Goal: Information Seeking & Learning: Learn about a topic

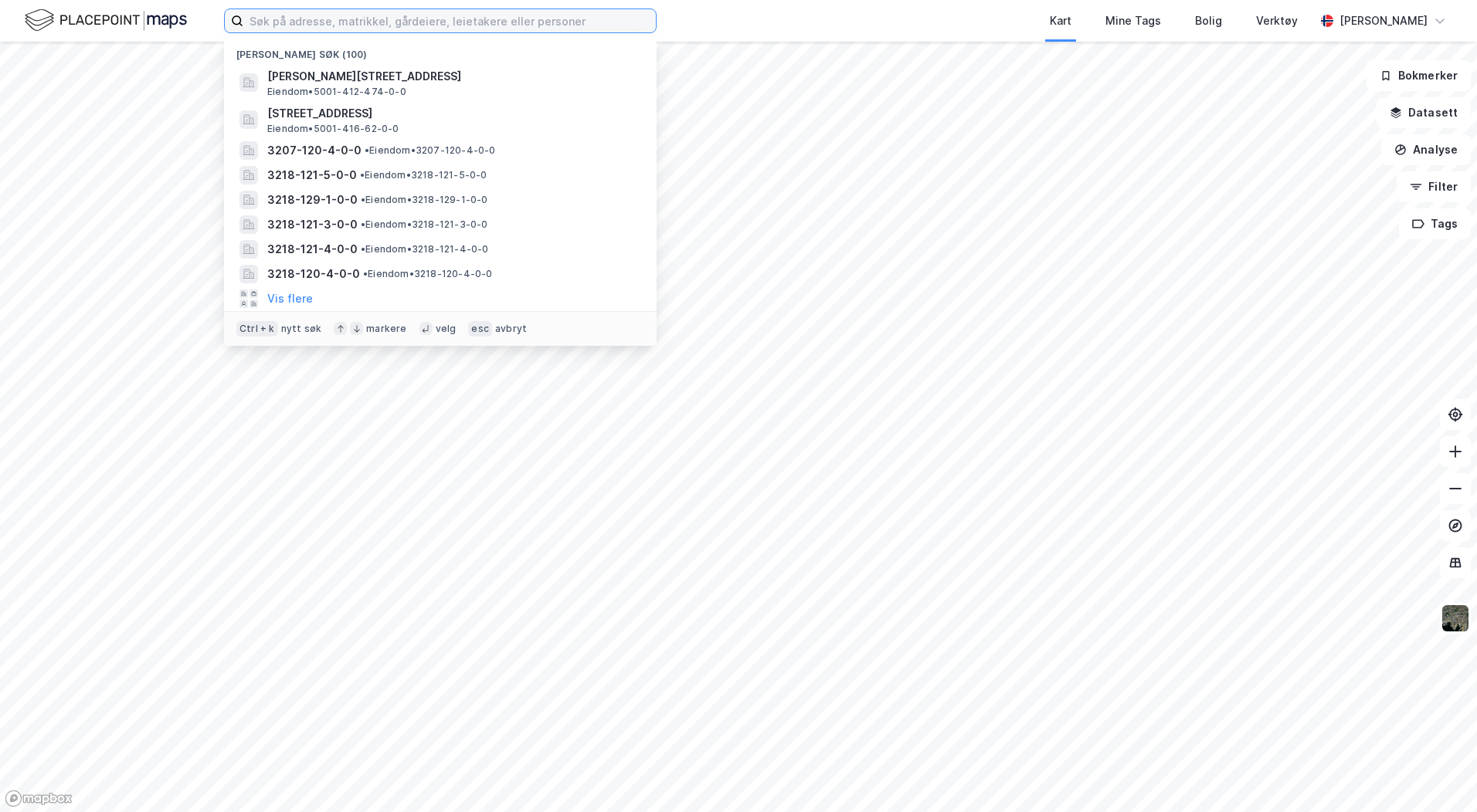
click at [406, 21] on input at bounding box center [449, 20] width 413 height 23
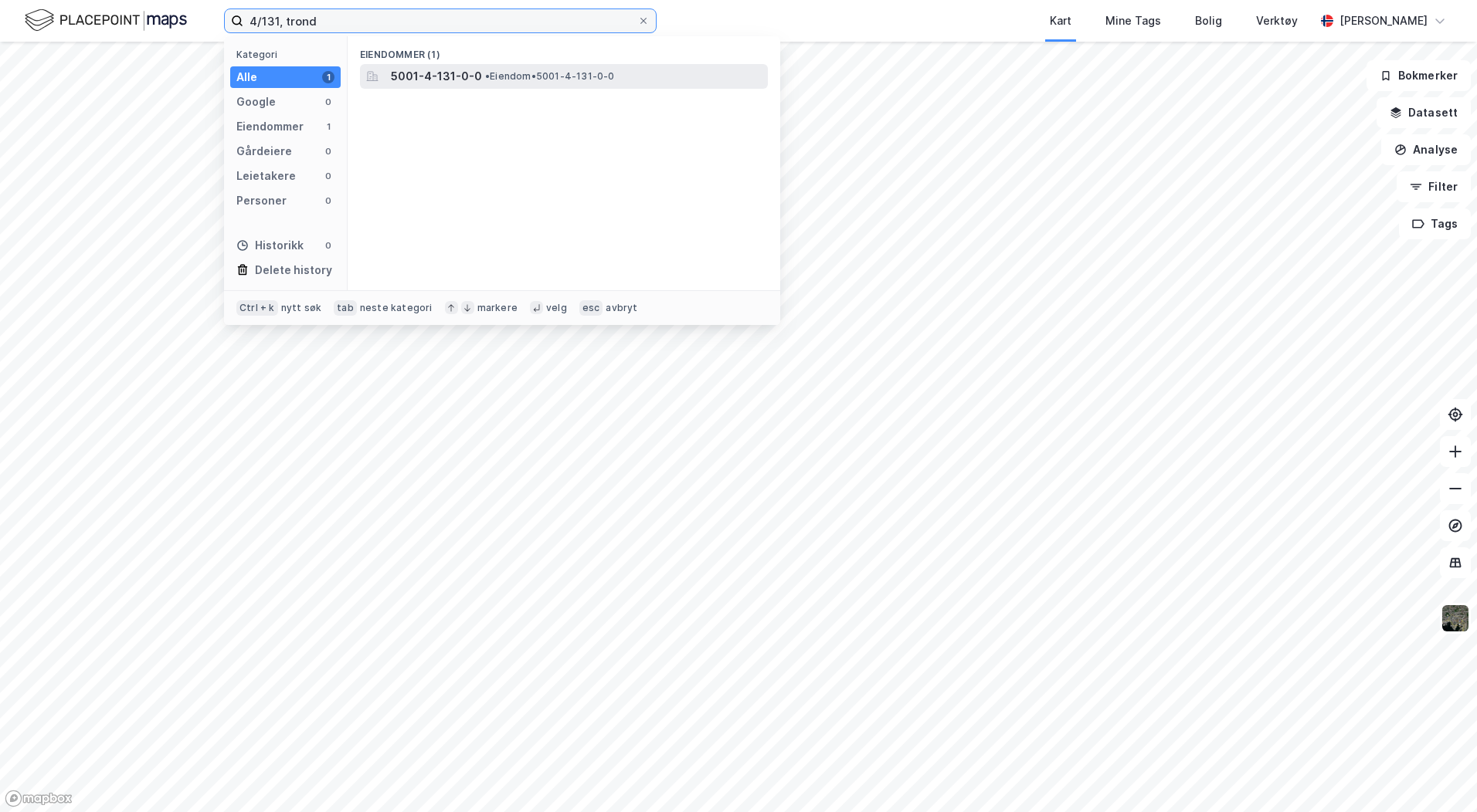
type input "4/131, trond"
click at [465, 77] on span "5001-4-131-0-0" at bounding box center [436, 77] width 91 height 19
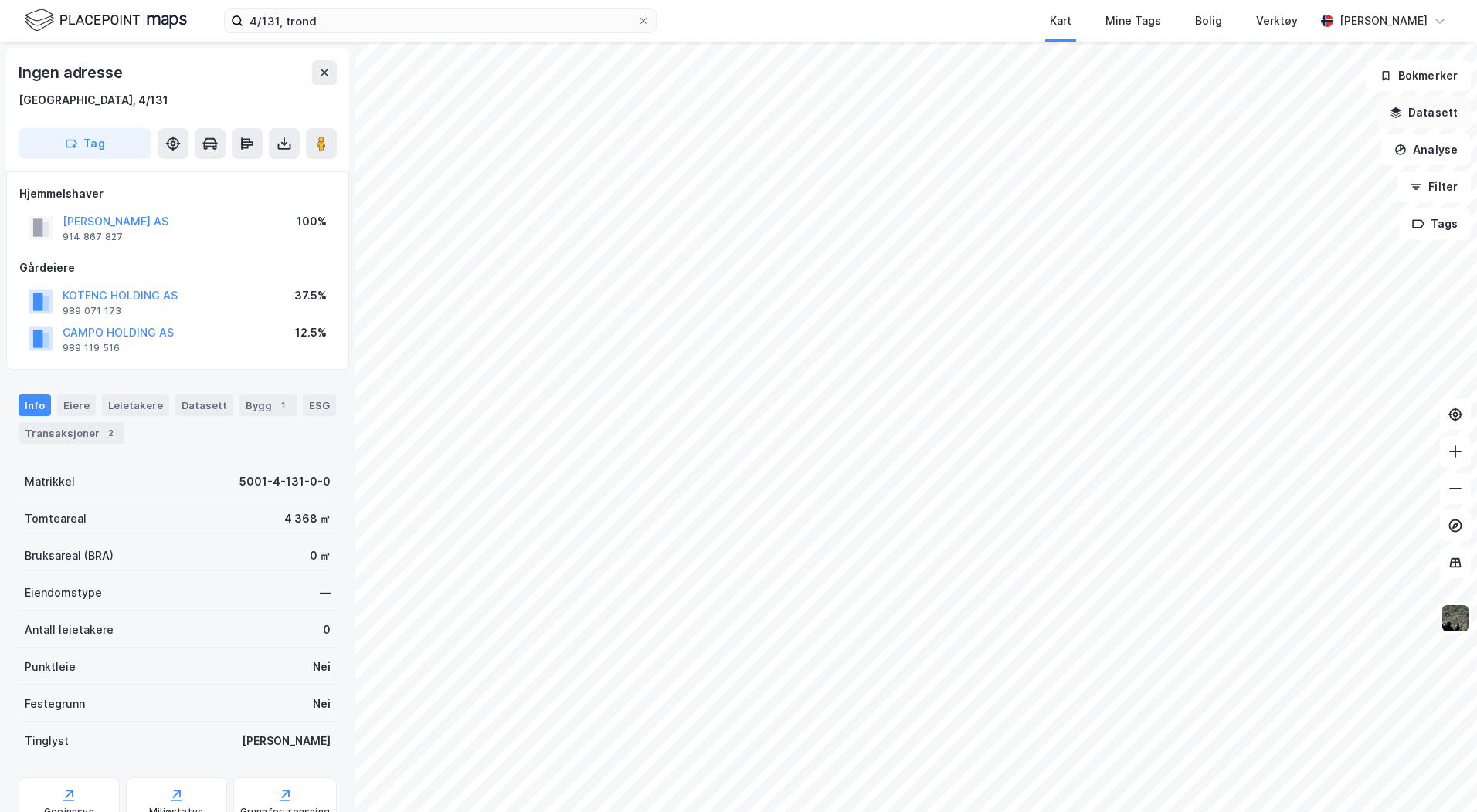
click at [1399, 112] on icon "button" at bounding box center [1396, 110] width 10 height 6
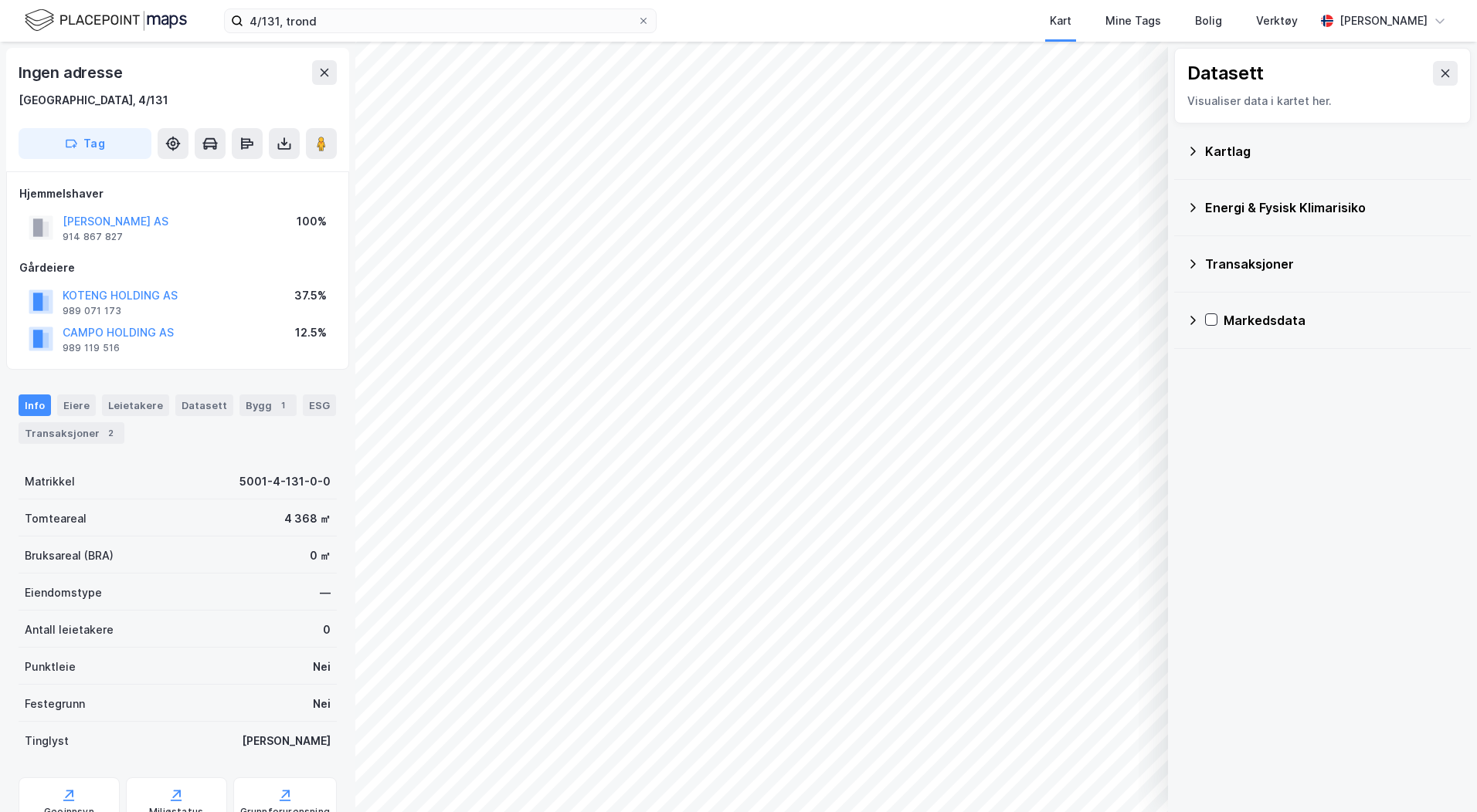
click at [1235, 149] on div "Kartlag" at bounding box center [1331, 152] width 253 height 19
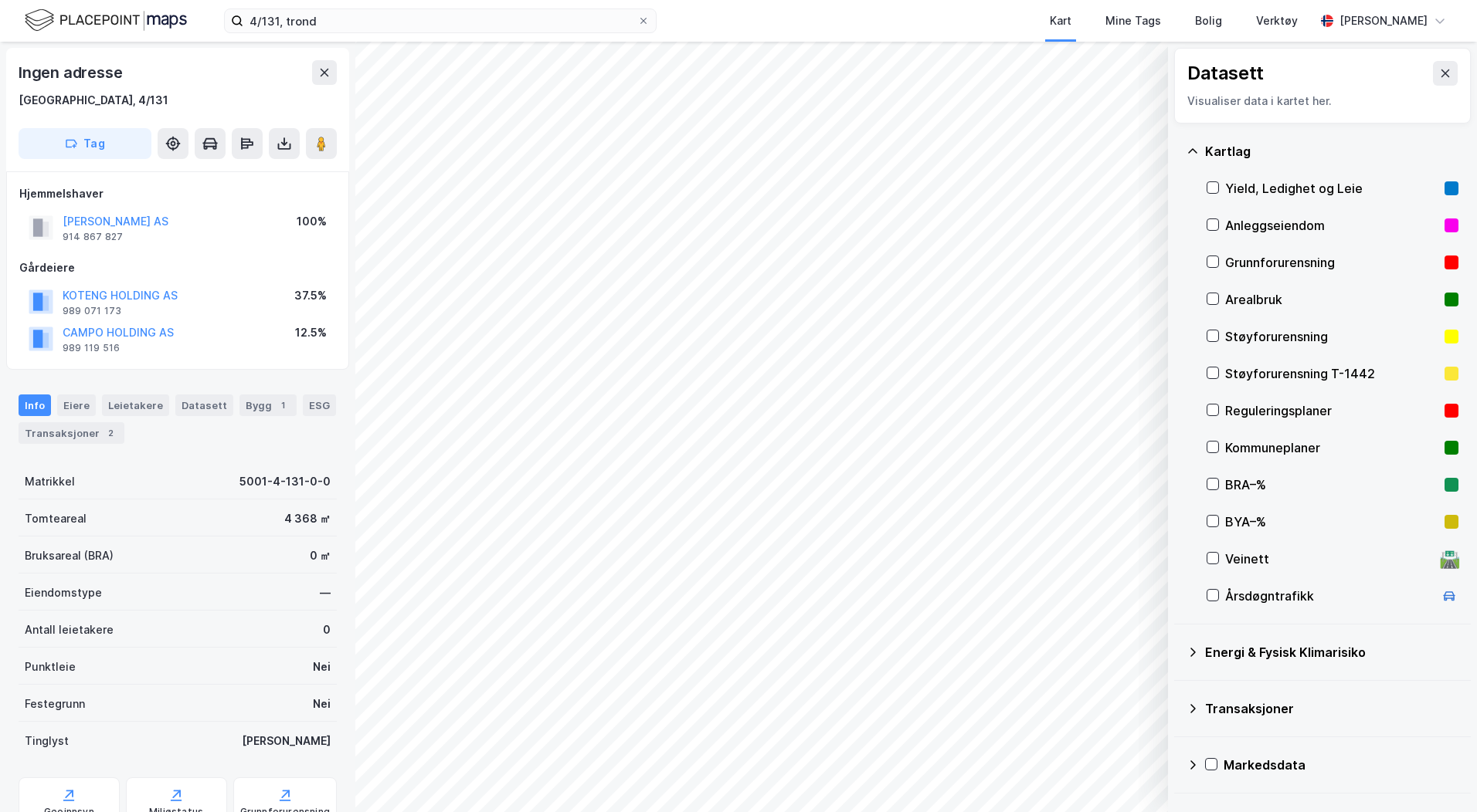
click at [1262, 409] on div "Reguleringsplaner" at bounding box center [1331, 411] width 213 height 19
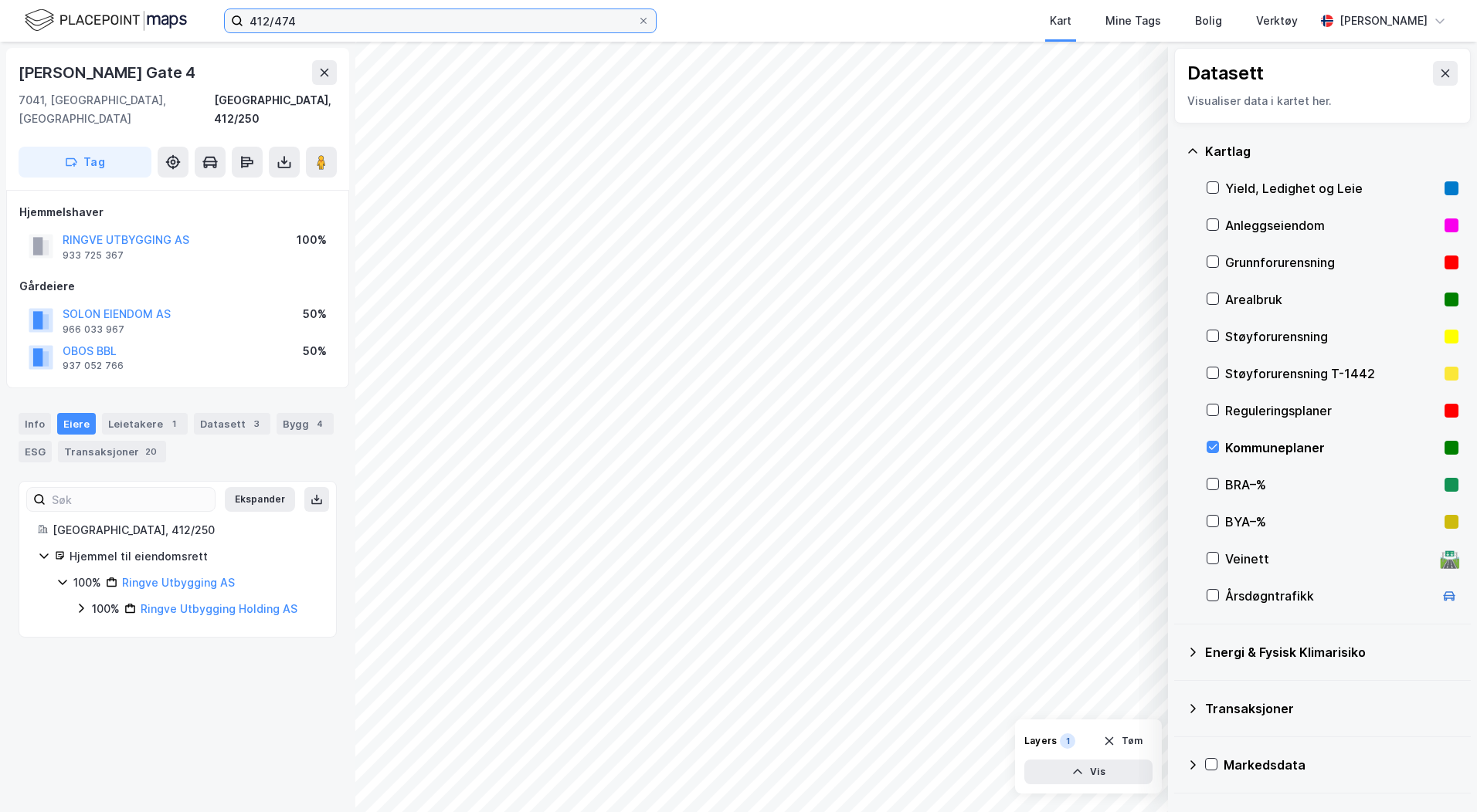
click at [303, 18] on input "412/474" at bounding box center [440, 20] width 394 height 23
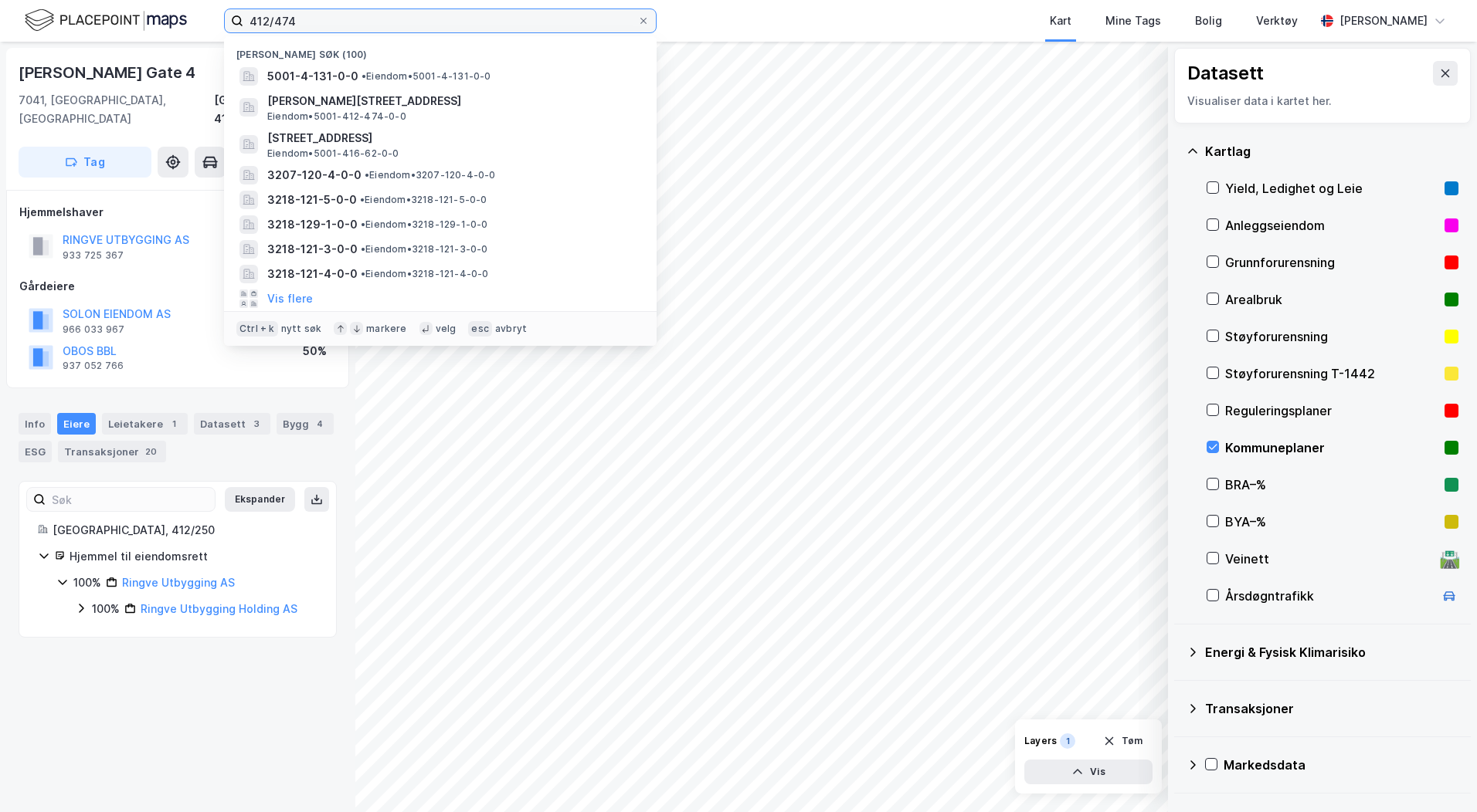
drag, startPoint x: 308, startPoint y: 22, endPoint x: 227, endPoint y: 18, distance: 81.1
click at [227, 18] on label "412/474" at bounding box center [441, 20] width 433 height 25
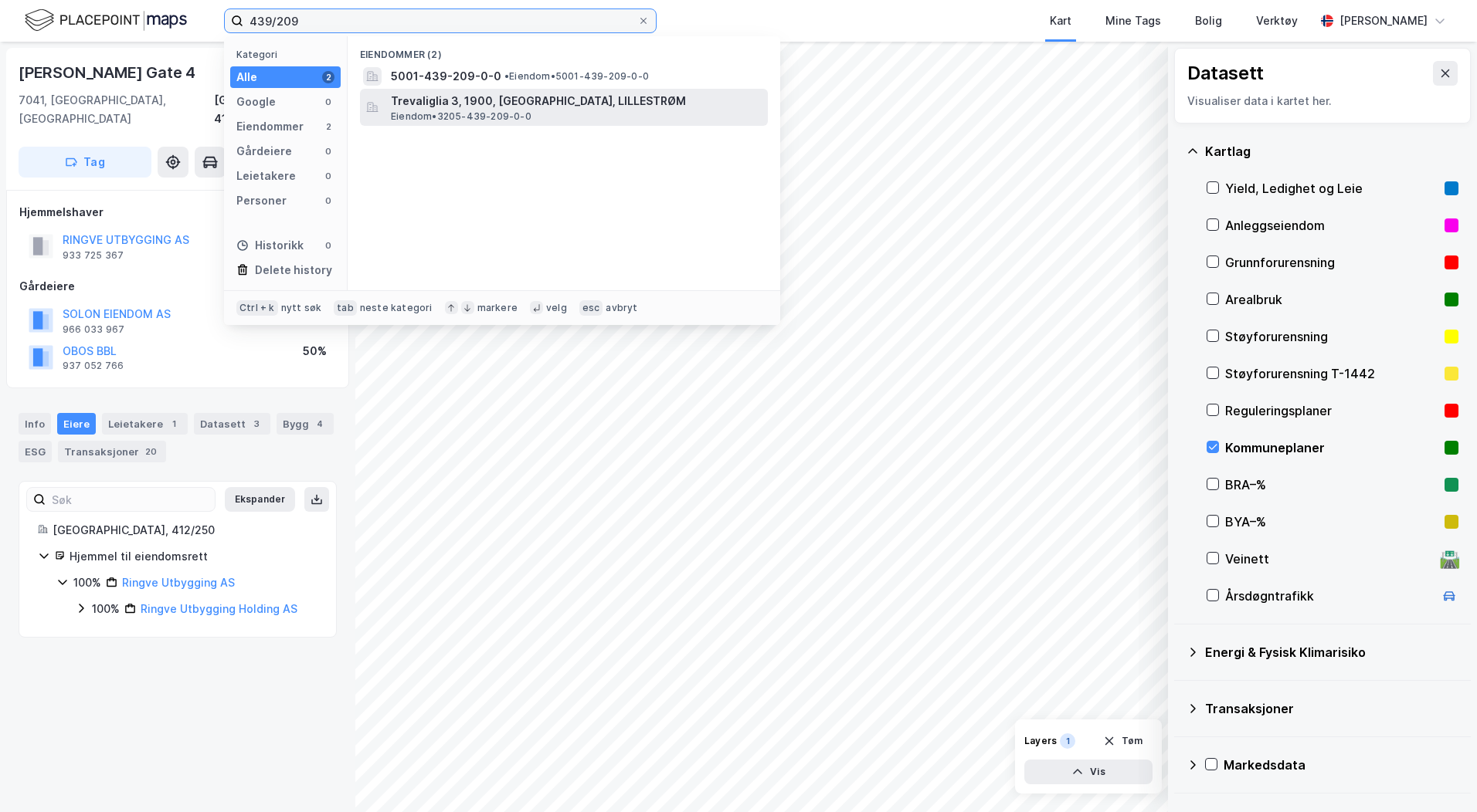
type input "439/209"
click at [467, 101] on span "Trevaliglia 3, 1900, [GEOGRAPHIC_DATA], LILLESTRØM" at bounding box center [576, 101] width 371 height 19
